Goal: Task Accomplishment & Management: Use online tool/utility

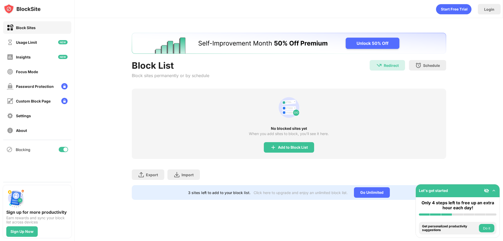
click at [295, 142] on div "No blocked sites yet When you add sites to block, you’ll see it here. Add to Bl…" at bounding box center [289, 124] width 314 height 70
click at [295, 146] on div "Add to Block List" at bounding box center [293, 147] width 30 height 4
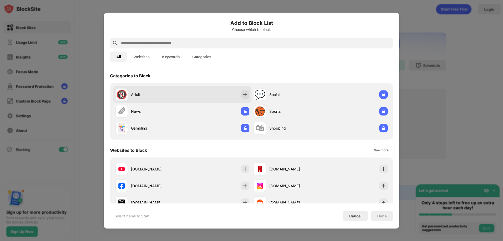
click at [199, 93] on div "🔞 Adult" at bounding box center [182, 94] width 138 height 17
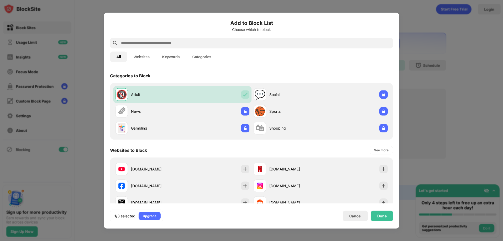
click at [192, 44] on input "text" at bounding box center [255, 43] width 270 height 6
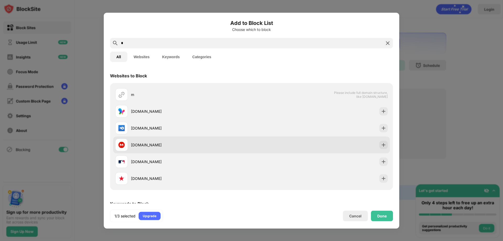
type input "*"
click at [184, 141] on div "[DOMAIN_NAME]" at bounding box center [183, 144] width 136 height 13
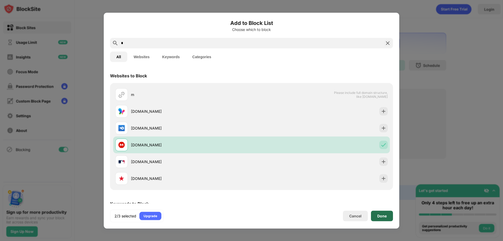
click at [374, 217] on div "Done" at bounding box center [382, 215] width 22 height 10
